Goal: Understand process/instructions: Learn how to perform a task or action

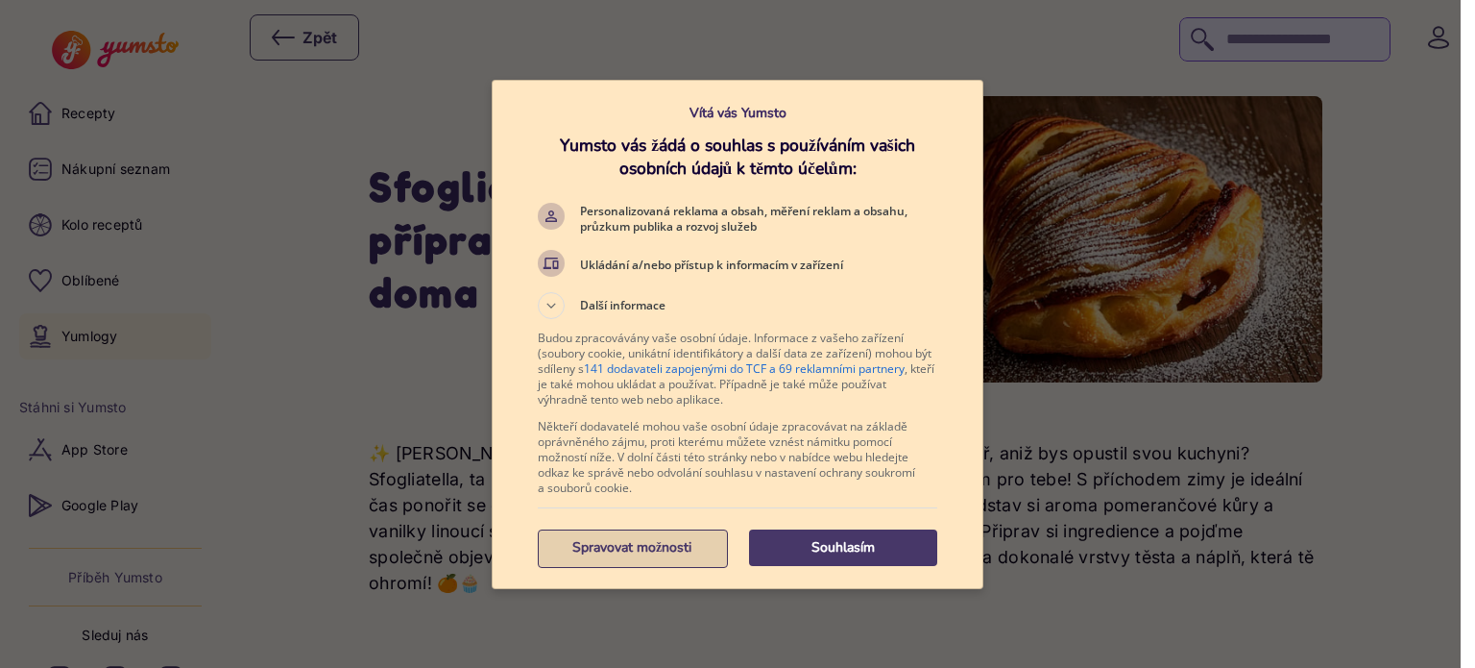
click at [633, 545] on p "Spravovat možnosti" at bounding box center [632, 547] width 188 height 19
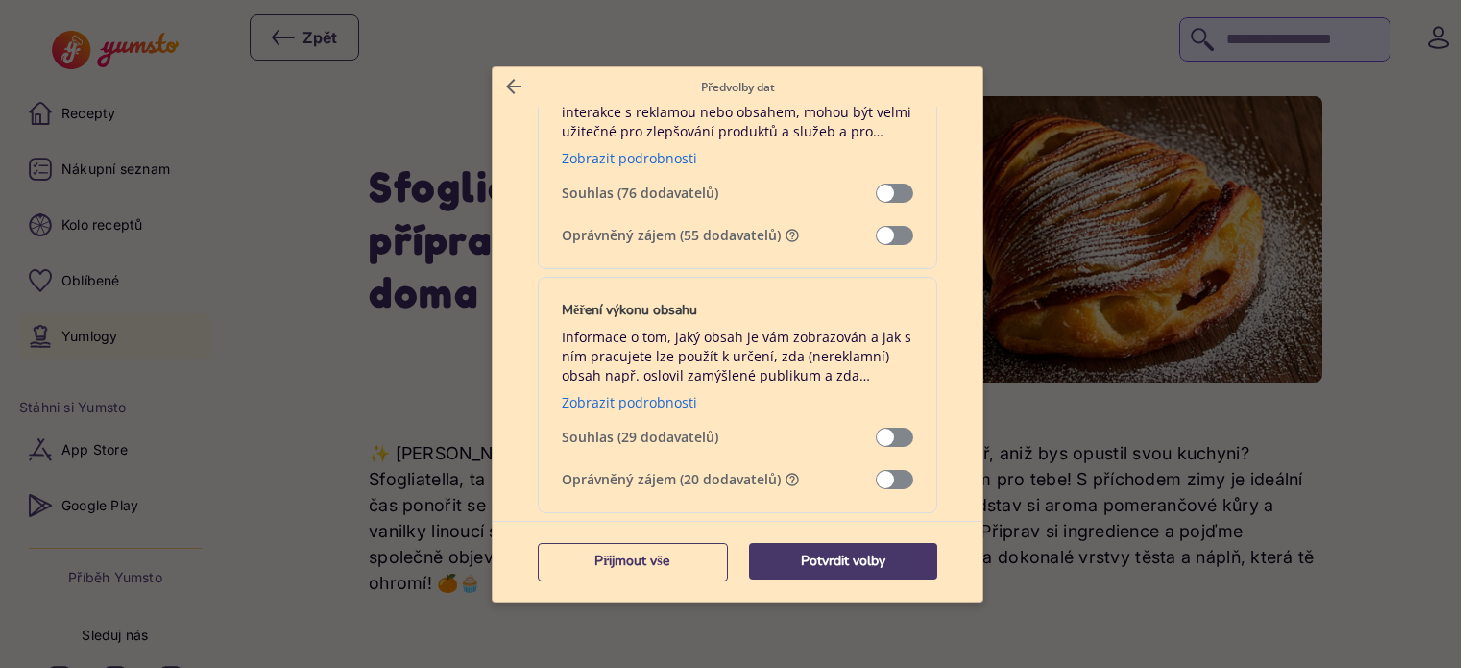
scroll to position [1537, 0]
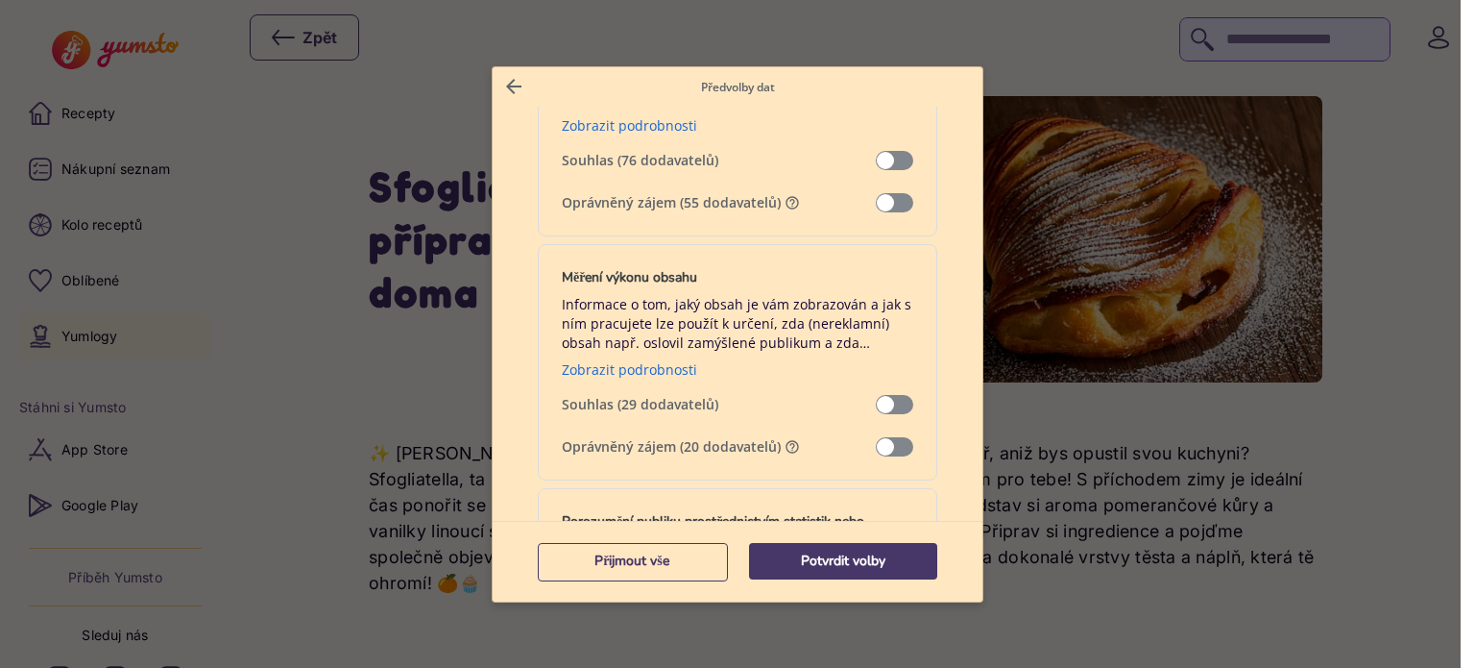
drag, startPoint x: 872, startPoint y: 195, endPoint x: 894, endPoint y: 280, distance: 87.4
click at [872, 220] on div "Měření výkonu reklam Informace o vaší aktivitě v této službě, jako je vaše inte…" at bounding box center [738, 118] width 400 height 236
click at [876, 198] on span "Správa dat" at bounding box center [894, 202] width 37 height 19
click at [876, 441] on span "Správa dat" at bounding box center [894, 446] width 37 height 19
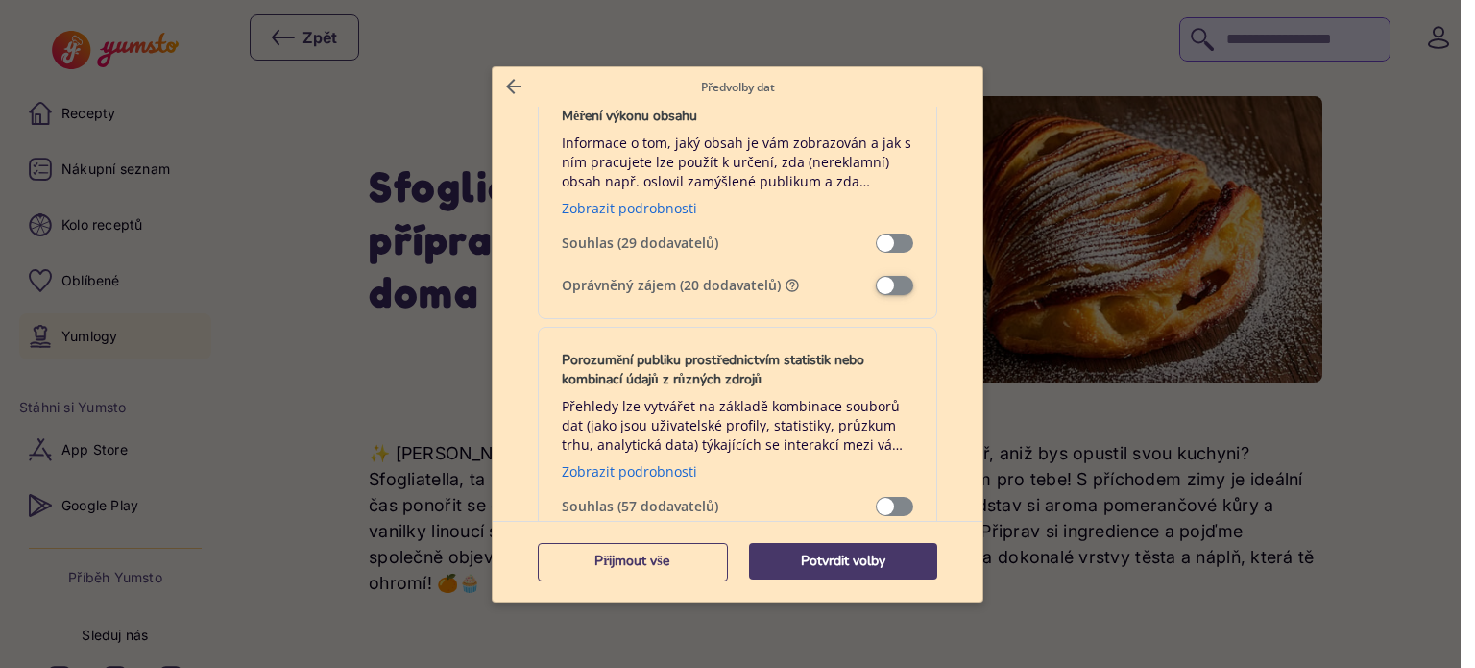
scroll to position [1825, 0]
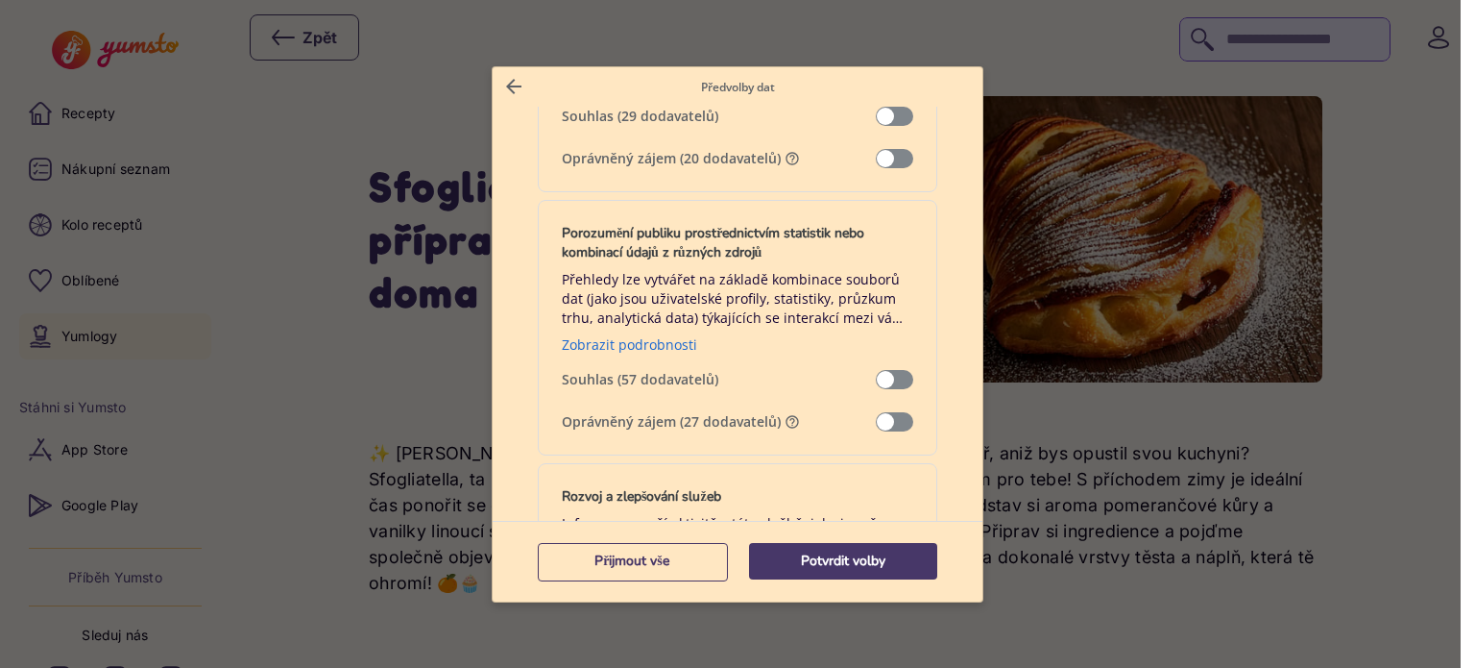
drag, startPoint x: 871, startPoint y: 419, endPoint x: 888, endPoint y: 419, distance: 16.3
click at [876, 419] on span "Správa dat" at bounding box center [894, 421] width 37 height 19
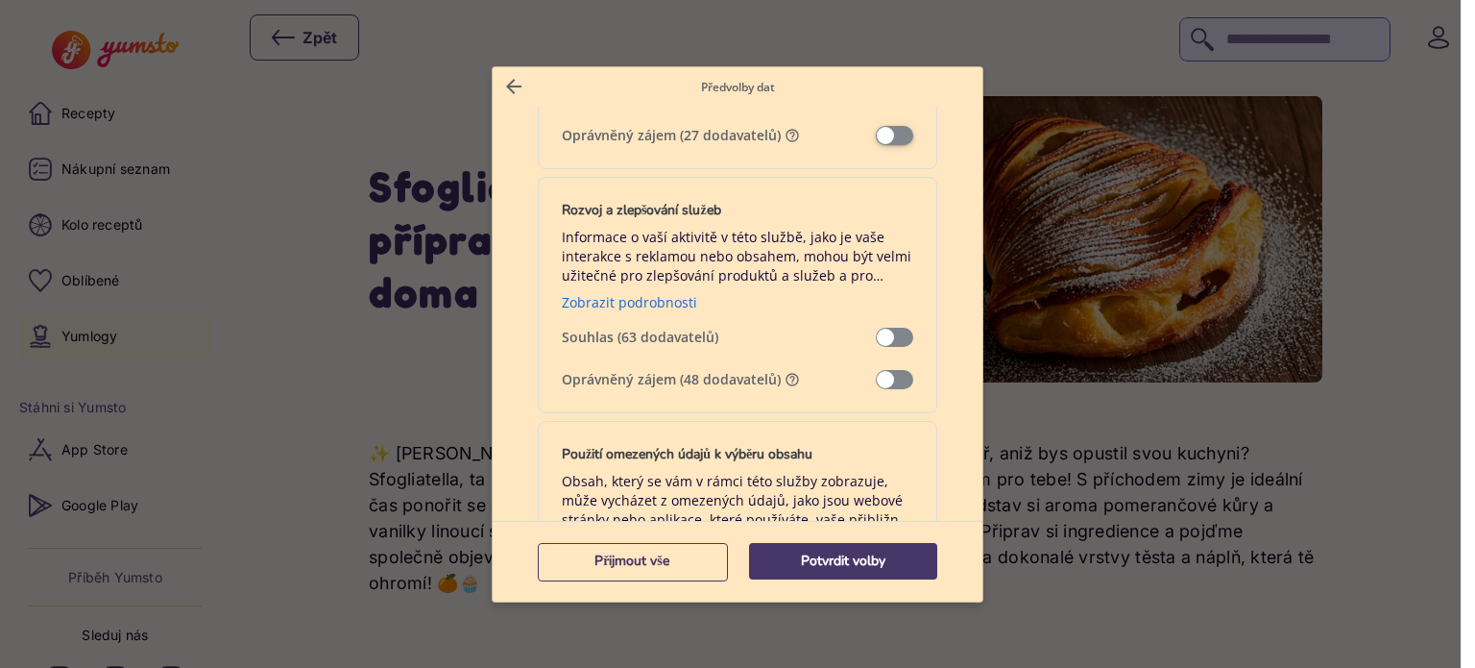
scroll to position [2113, 0]
click at [876, 368] on span "Správa dat" at bounding box center [894, 377] width 37 height 19
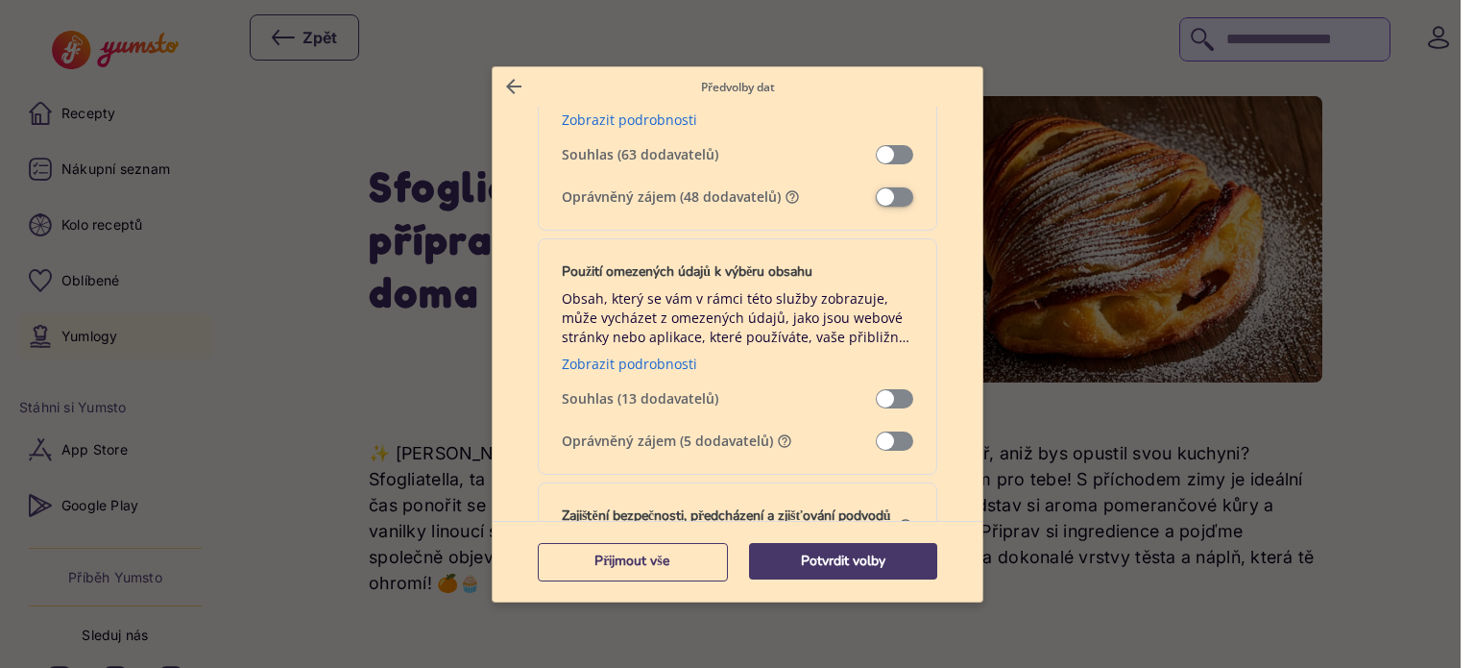
scroll to position [2305, 0]
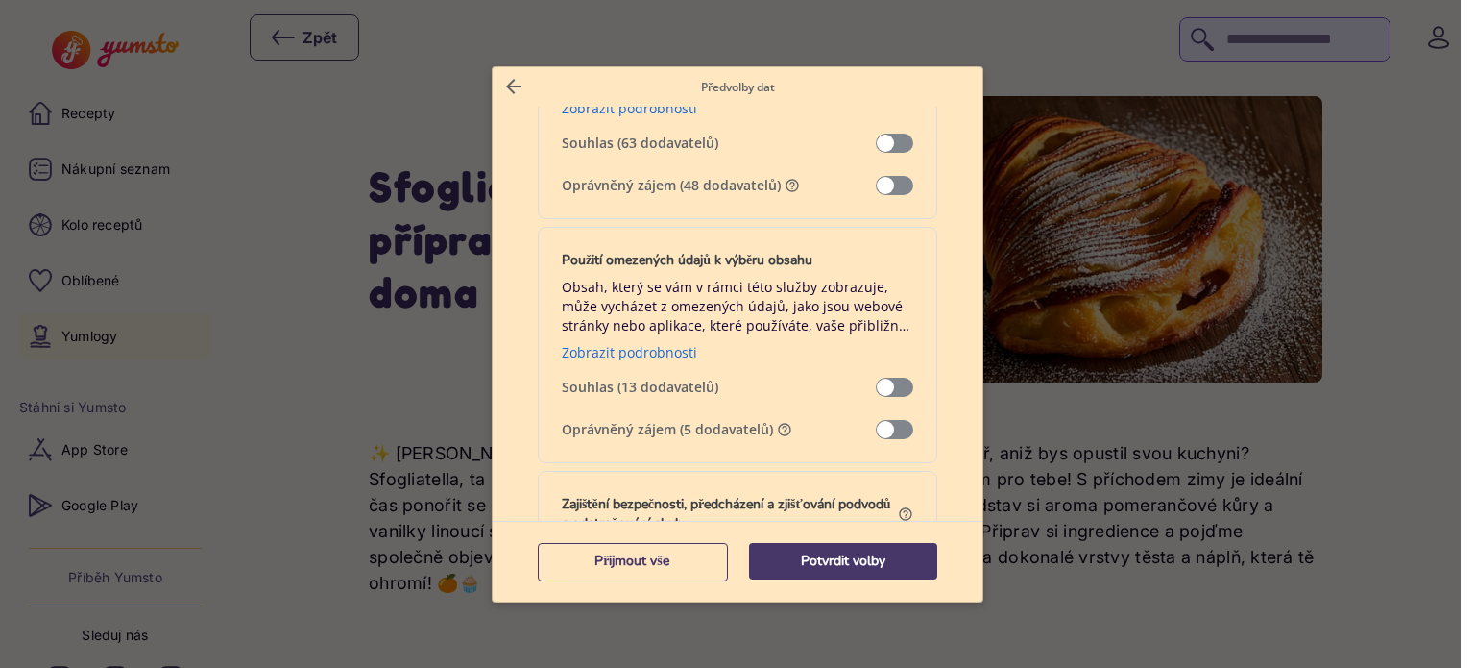
click at [877, 423] on span "Správa dat" at bounding box center [894, 429] width 37 height 19
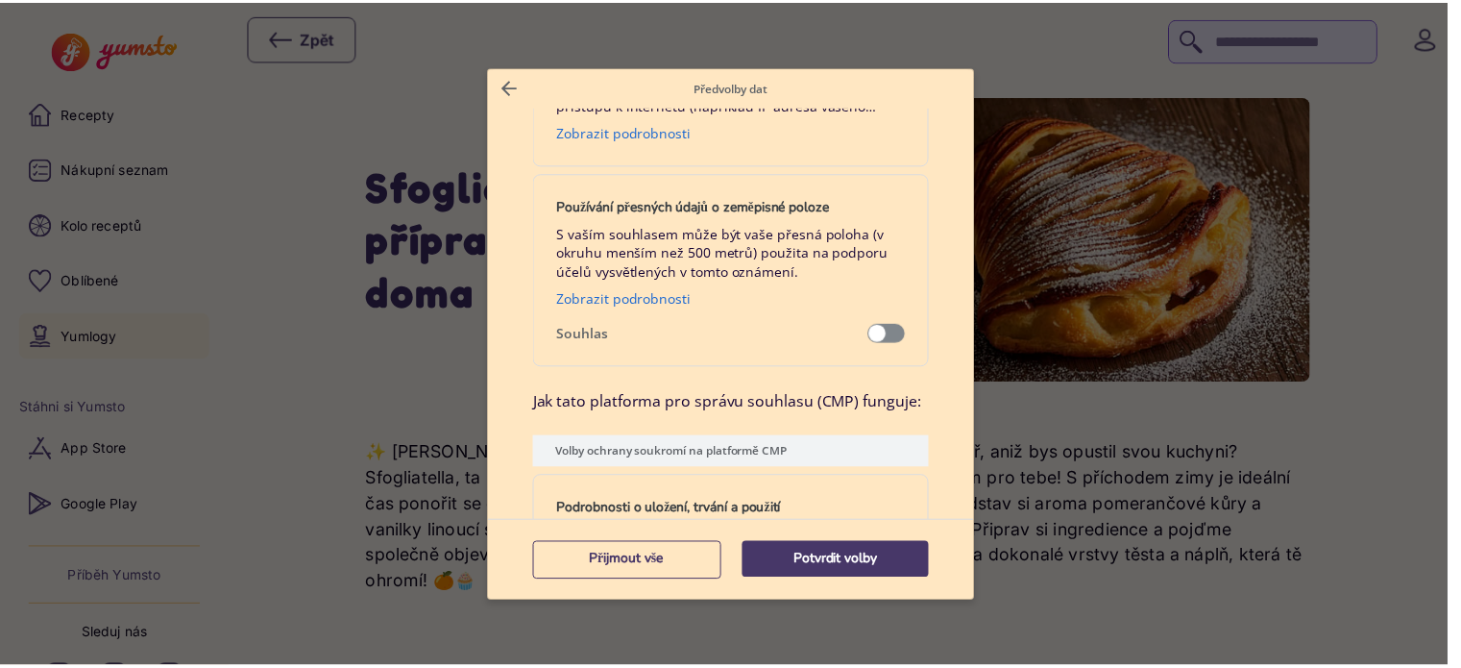
scroll to position [3650, 0]
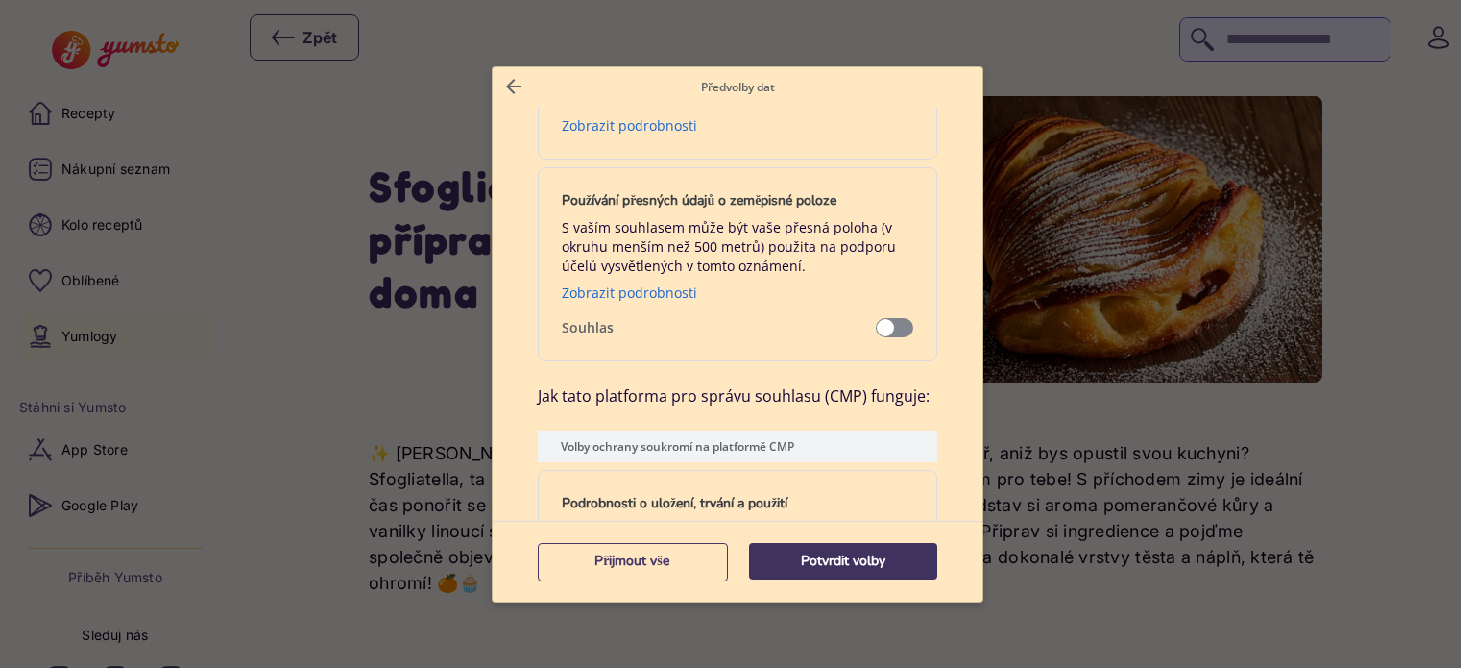
click at [834, 562] on p "Potvrdit volby" at bounding box center [843, 560] width 188 height 19
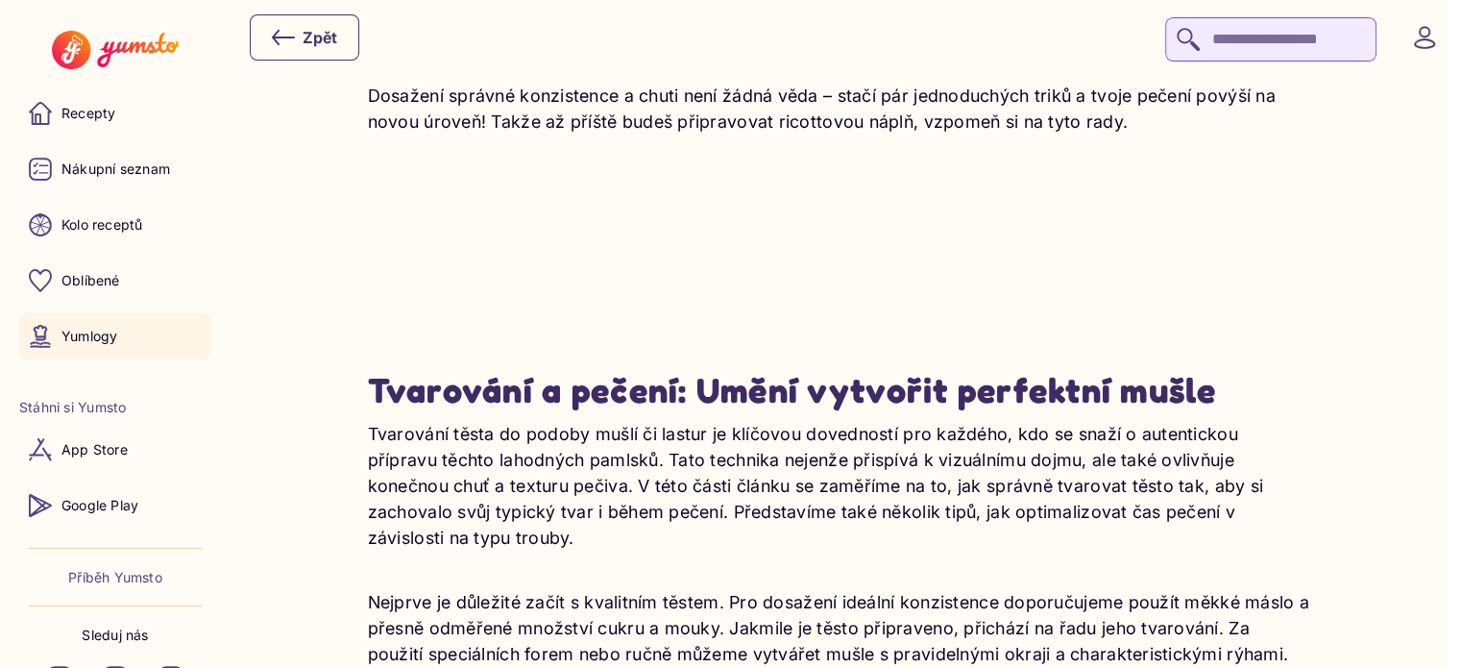
scroll to position [4802, 0]
